Goal: Complete application form

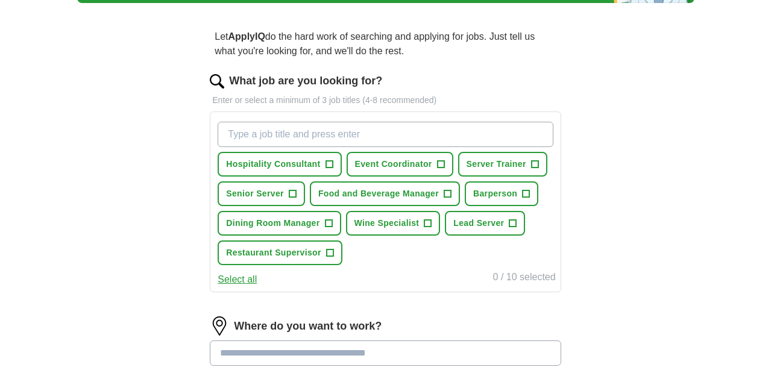
scroll to position [99, 0]
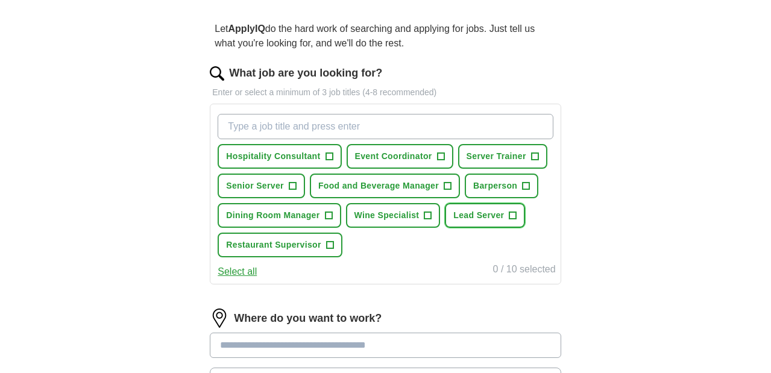
click at [445, 228] on button "Lead Server +" at bounding box center [485, 215] width 80 height 25
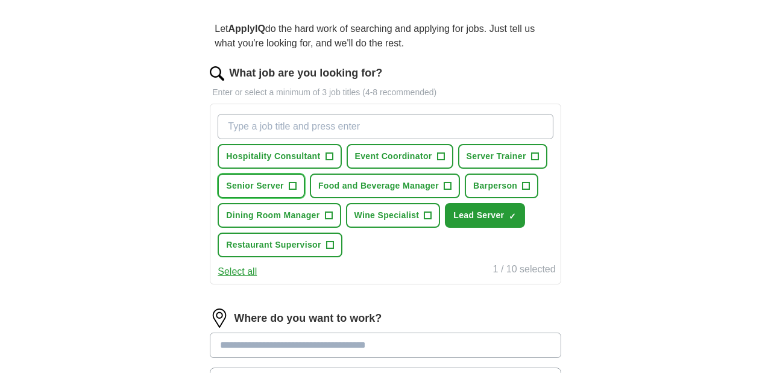
click at [296, 181] on span "+" at bounding box center [292, 186] width 7 height 10
click at [354, 122] on input "What job are you looking for?" at bounding box center [385, 126] width 335 height 25
type input "server"
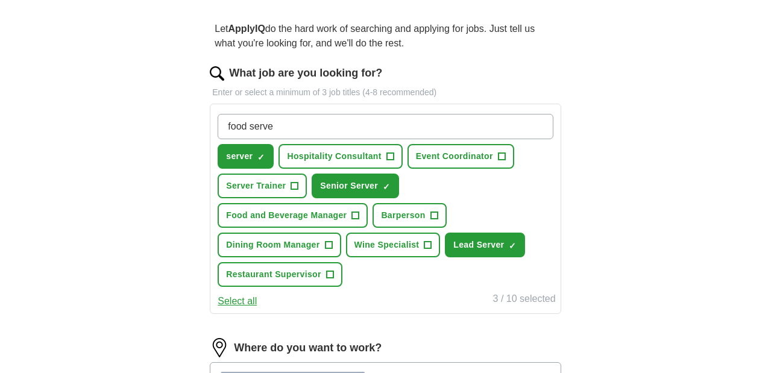
type input "food server"
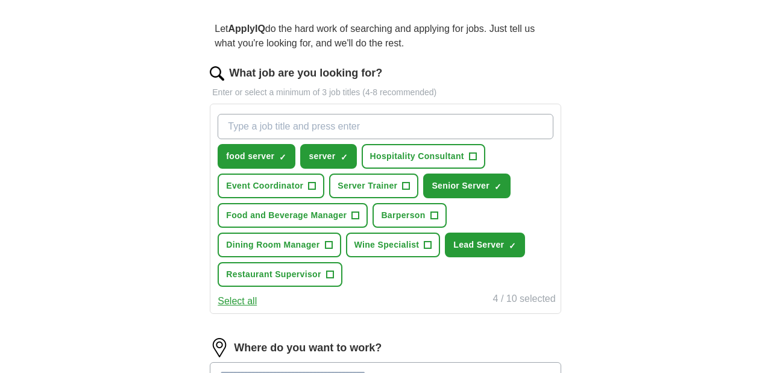
click at [395, 124] on input "What job are you looking for?" at bounding box center [385, 126] width 335 height 25
type input "front server"
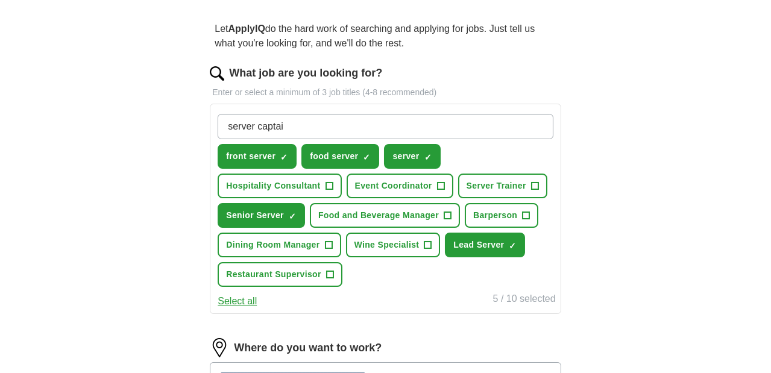
type input "server captain"
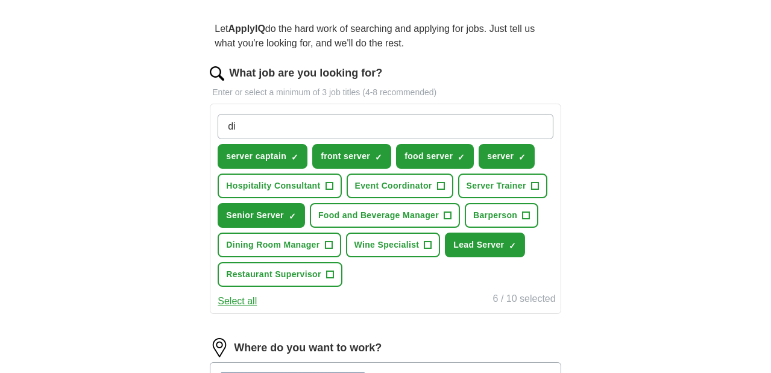
type input "d"
type input "restaurant server"
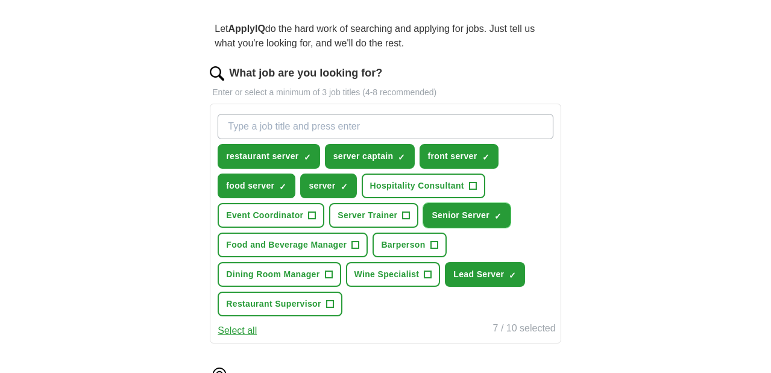
click at [0, 0] on span "×" at bounding box center [0, 0] width 0 height 0
click at [495, 221] on span "+" at bounding box center [498, 216] width 7 height 10
click at [382, 124] on input "What job are you looking for?" at bounding box center [385, 126] width 335 height 25
type input "f"
type input "dining room server"
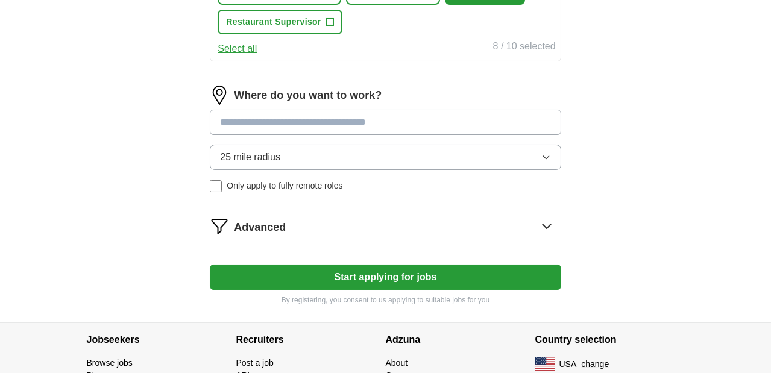
scroll to position [394, 0]
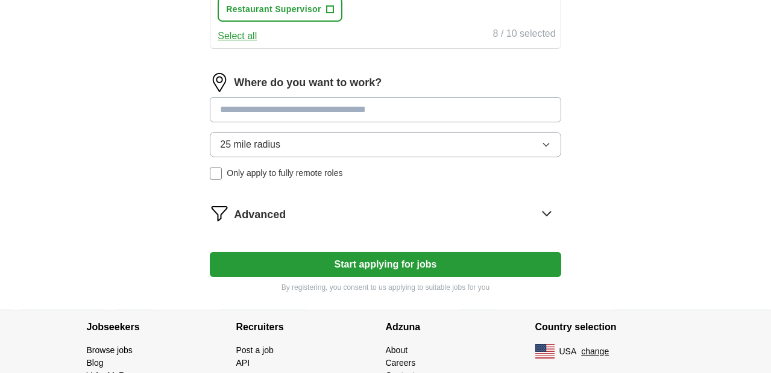
click at [447, 122] on input at bounding box center [385, 109] width 351 height 25
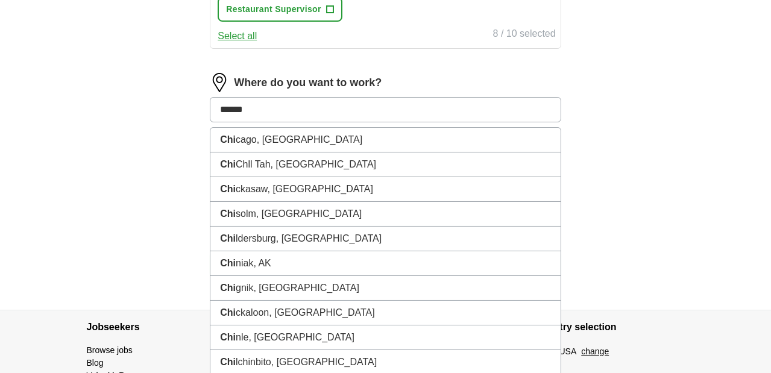
type input "*******"
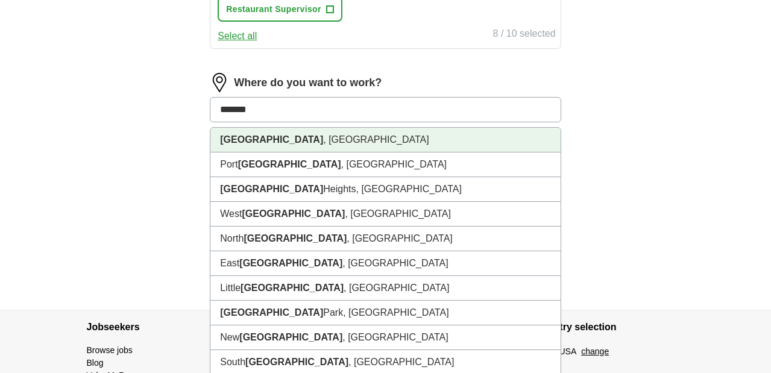
click at [316, 152] on li "[GEOGRAPHIC_DATA] , [GEOGRAPHIC_DATA]" at bounding box center [385, 140] width 350 height 25
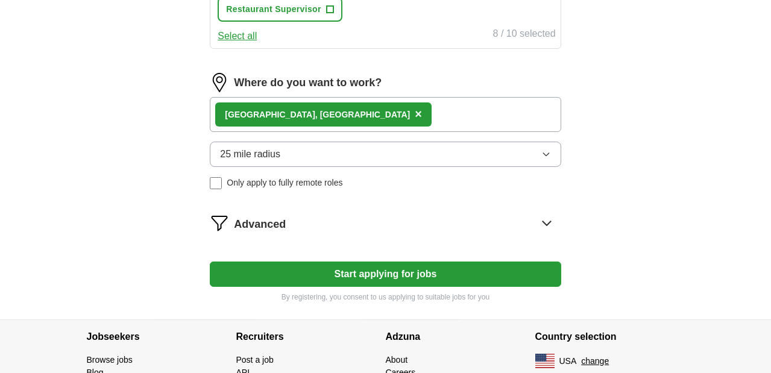
click at [339, 167] on button "25 mile radius" at bounding box center [385, 154] width 351 height 25
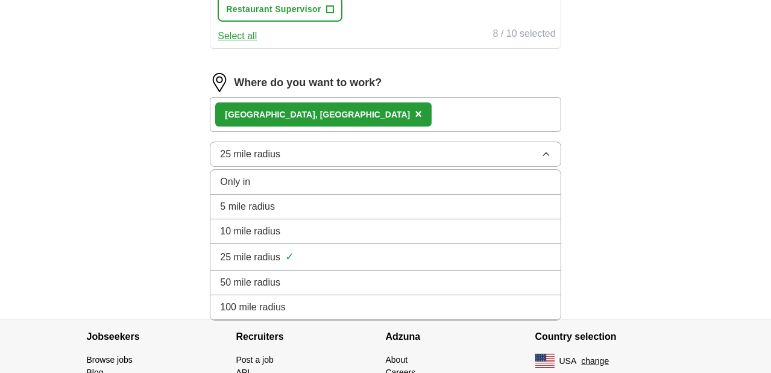
click at [280, 290] on span "50 mile radius" at bounding box center [250, 282] width 60 height 14
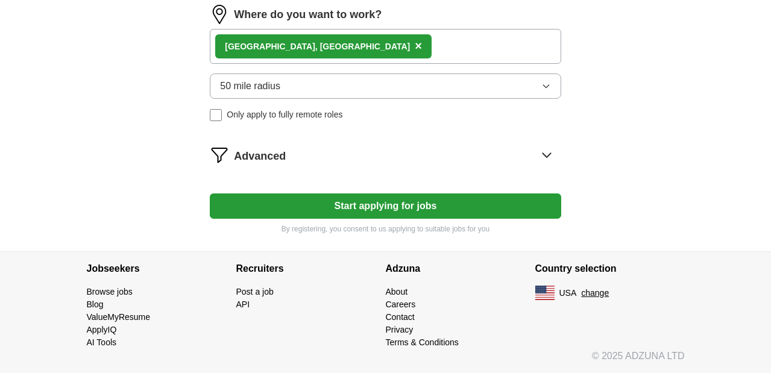
scroll to position [515, 0]
click at [537, 159] on icon at bounding box center [546, 154] width 19 height 19
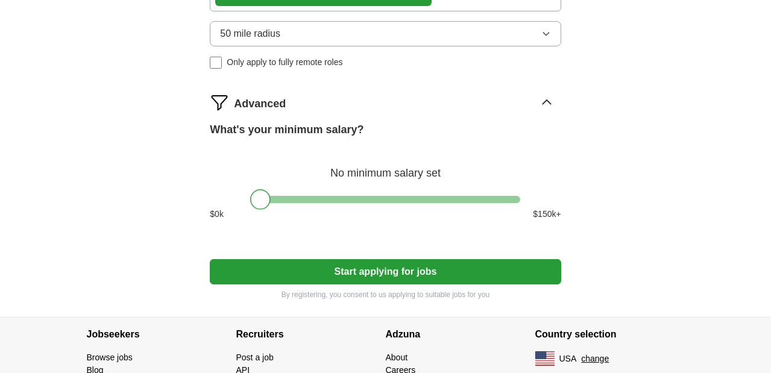
drag, startPoint x: 262, startPoint y: 261, endPoint x: 246, endPoint y: 268, distance: 17.8
click at [246, 230] on div "What's your minimum salary? No minimum salary set $ 0 k $ 150 k+" at bounding box center [385, 176] width 351 height 108
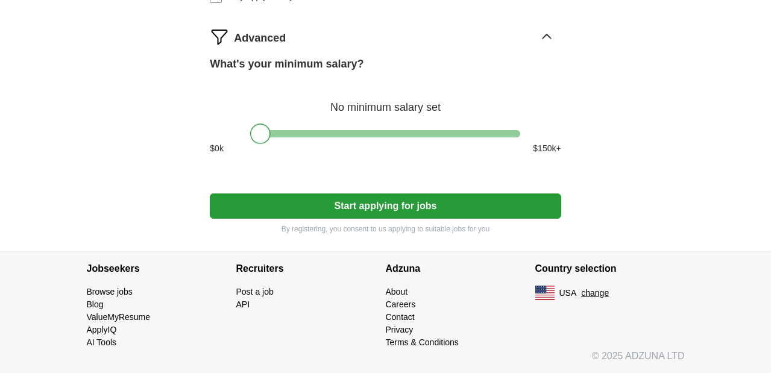
scroll to position [605, 0]
click at [413, 219] on button "Start applying for jobs" at bounding box center [385, 205] width 351 height 25
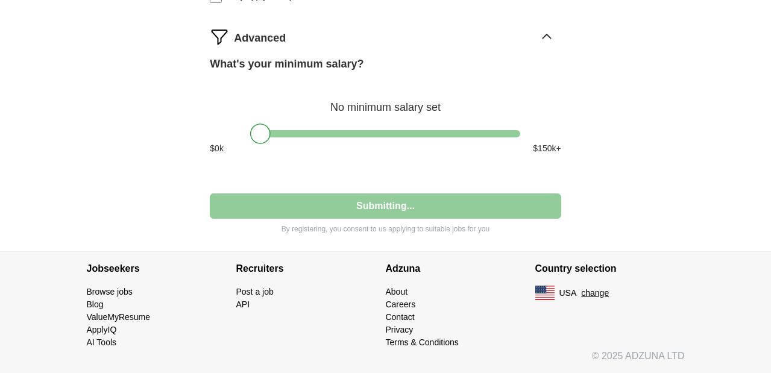
select select "**"
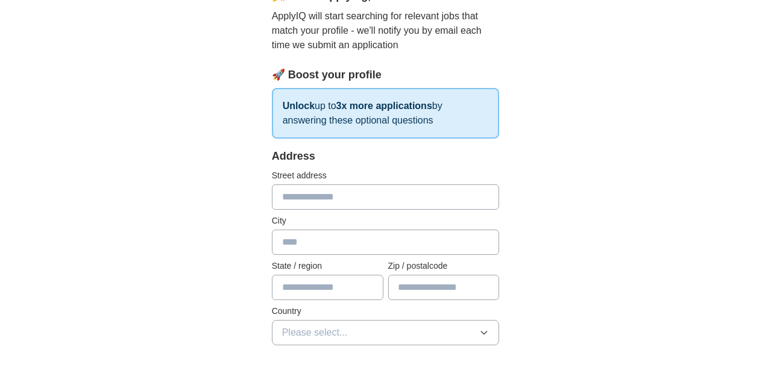
scroll to position [153, 0]
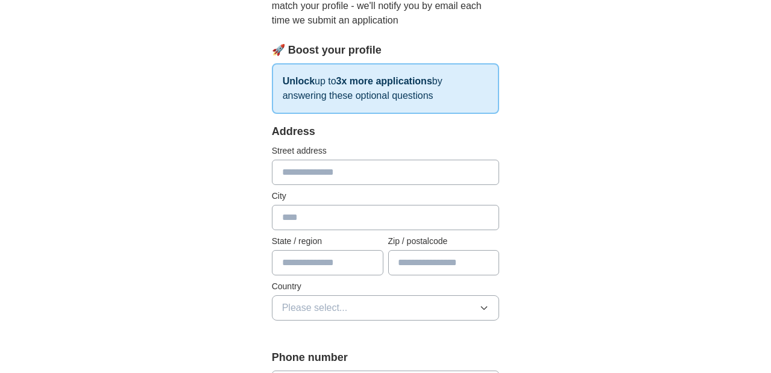
click at [303, 160] on input "text" at bounding box center [386, 172] width 228 height 25
type input "**********"
type input "*******"
type input "********"
type input "*****"
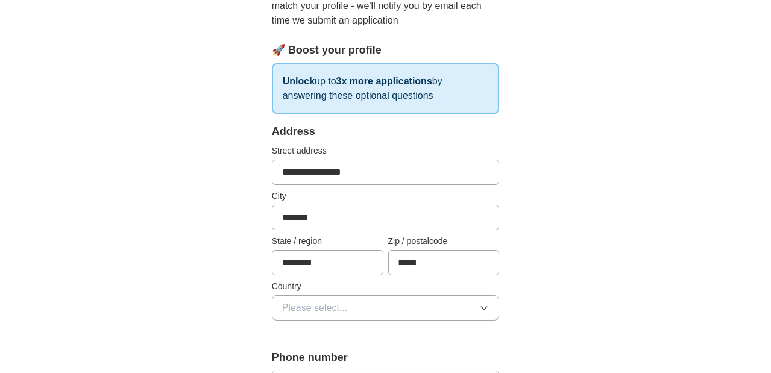
click at [328, 295] on button "Please select..." at bounding box center [386, 307] width 228 height 25
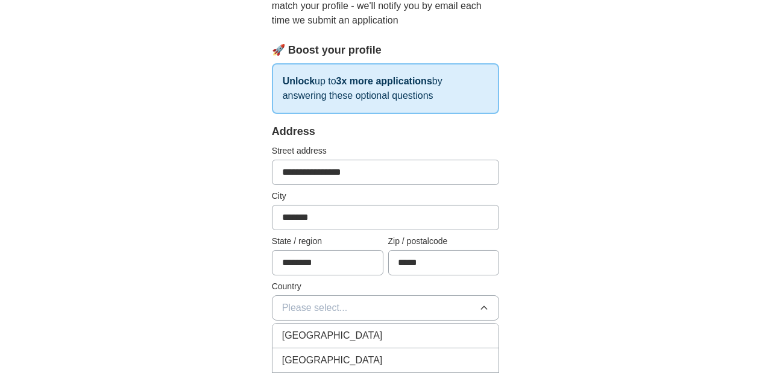
click at [323, 353] on div "[GEOGRAPHIC_DATA]" at bounding box center [385, 360] width 207 height 14
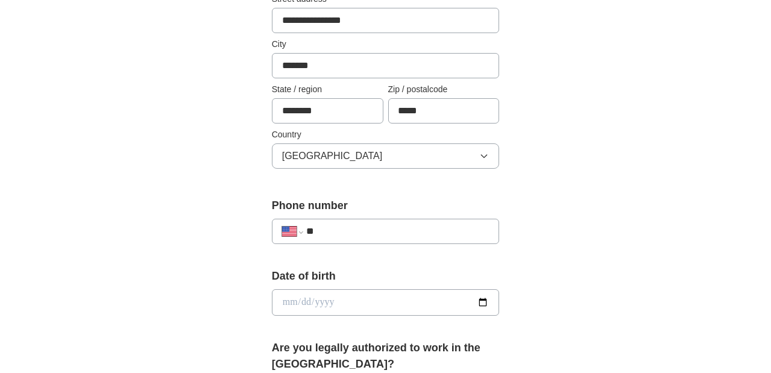
scroll to position [327, 0]
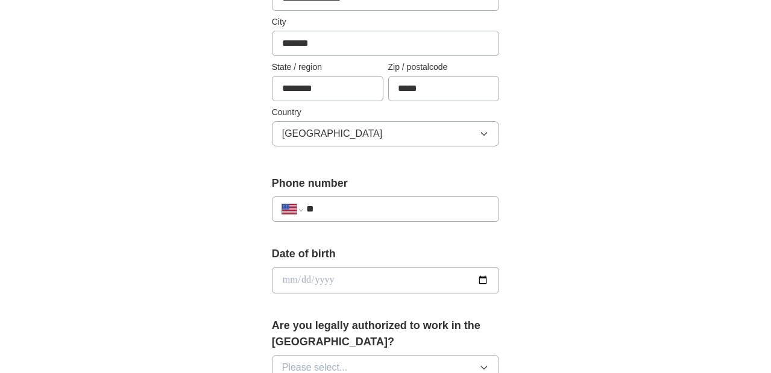
click at [313, 202] on input "**" at bounding box center [397, 209] width 183 height 14
type input "**********"
click at [374, 267] on input "date" at bounding box center [386, 280] width 228 height 27
type input "**********"
click at [612, 275] on div "**********" at bounding box center [385, 266] width 617 height 1112
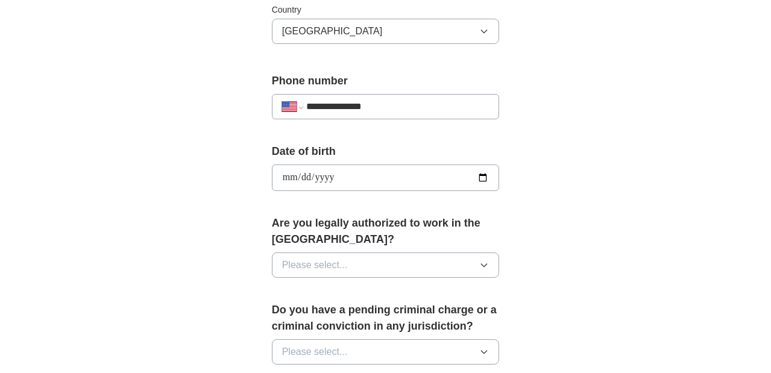
scroll to position [457, 0]
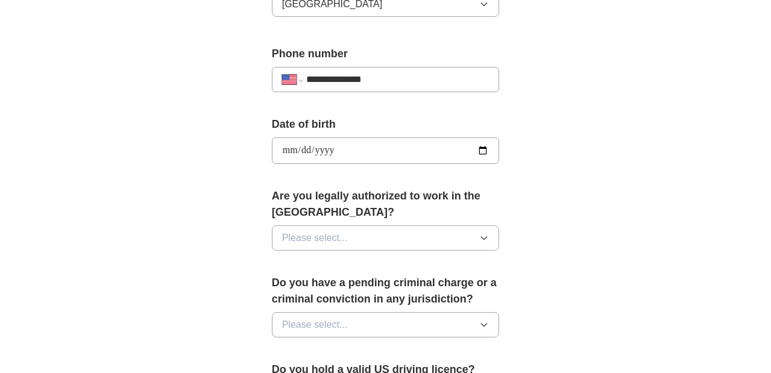
click at [454, 225] on button "Please select..." at bounding box center [386, 237] width 228 height 25
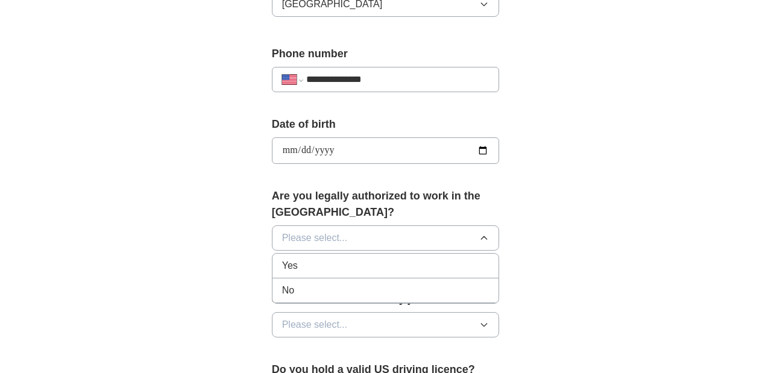
click at [282, 259] on div "Yes" at bounding box center [385, 266] width 207 height 14
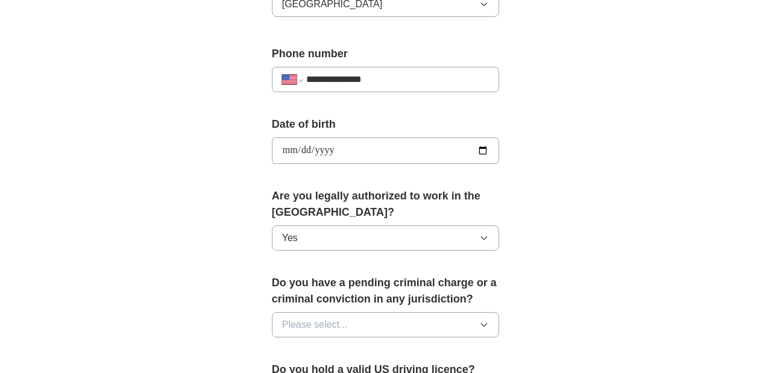
click at [293, 318] on span "Please select..." at bounding box center [315, 325] width 66 height 14
click at [282, 370] on div "No" at bounding box center [385, 377] width 207 height 14
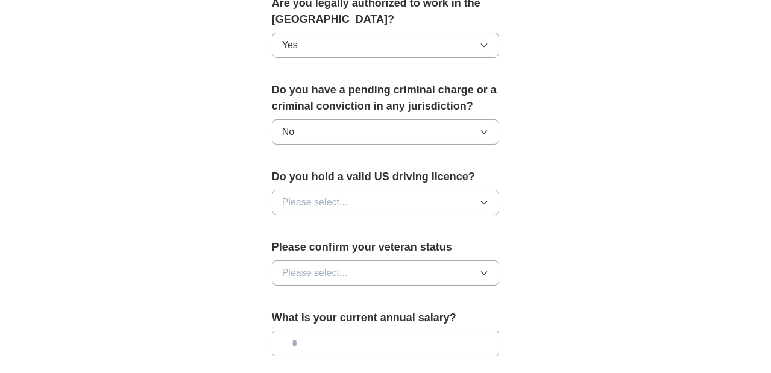
scroll to position [684, 0]
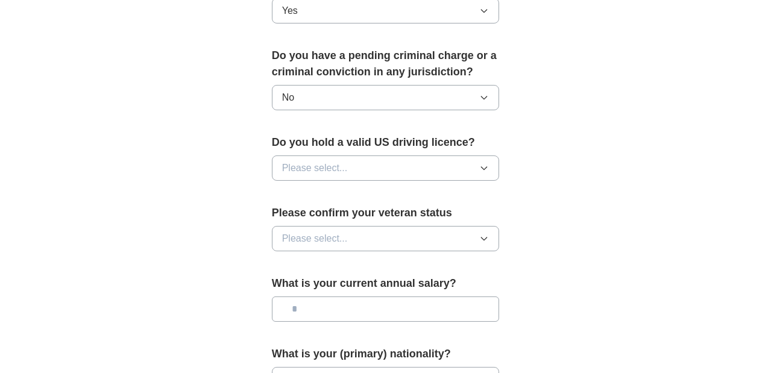
click at [305, 161] on span "Please select..." at bounding box center [315, 168] width 66 height 14
click at [295, 189] on div "Yes" at bounding box center [385, 196] width 207 height 14
click at [309, 231] on span "Please select..." at bounding box center [315, 238] width 66 height 14
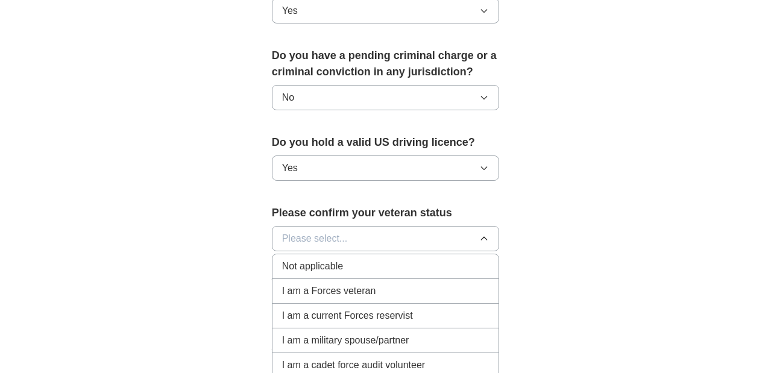
click at [312, 259] on div "Not applicable" at bounding box center [385, 266] width 207 height 14
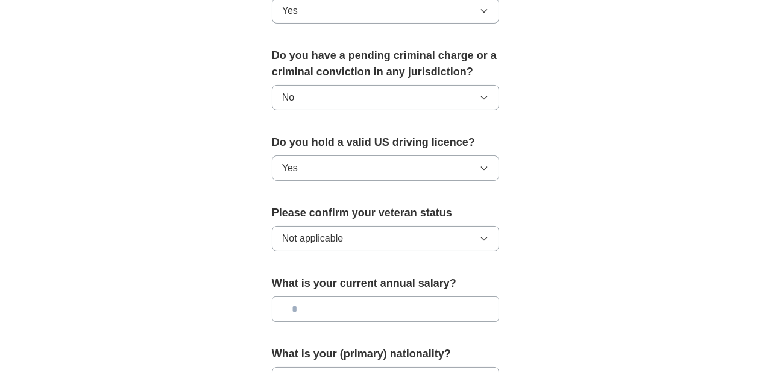
click at [309, 297] on input "text" at bounding box center [386, 309] width 228 height 25
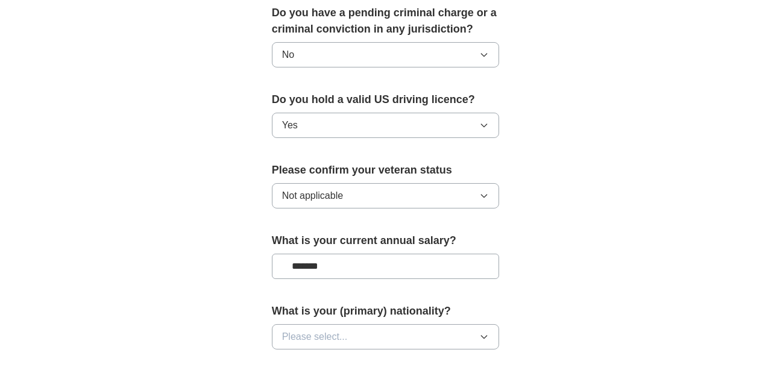
scroll to position [735, 0]
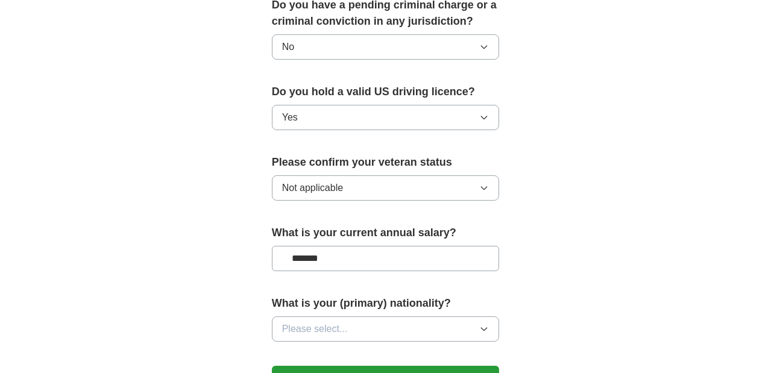
type input "*******"
click at [318, 316] on button "Please select..." at bounding box center [386, 328] width 228 height 25
click at [312, 350] on div "American" at bounding box center [385, 357] width 207 height 14
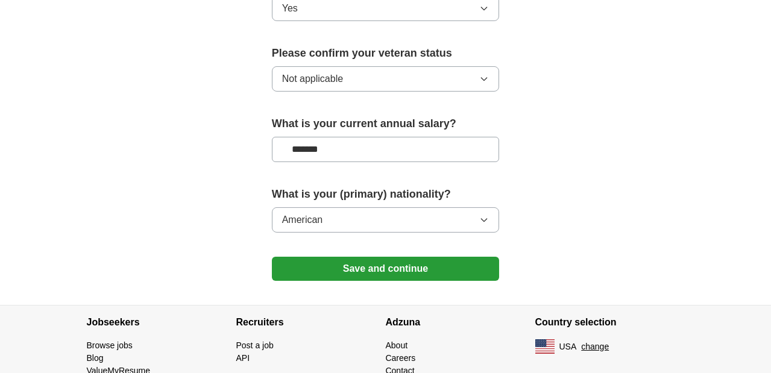
scroll to position [865, 0]
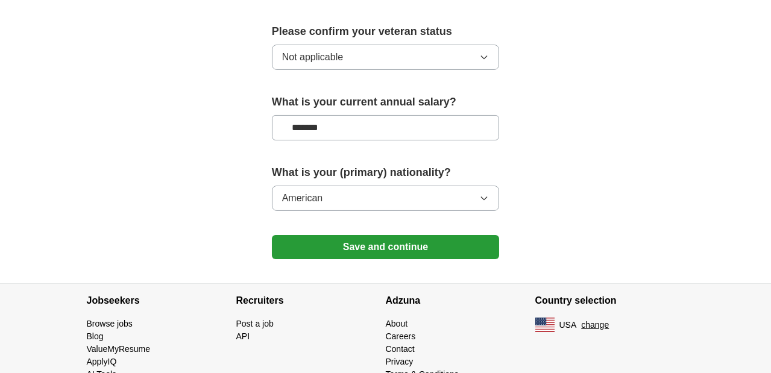
click at [324, 235] on button "Save and continue" at bounding box center [386, 247] width 228 height 24
